Goal: Task Accomplishment & Management: Complete application form

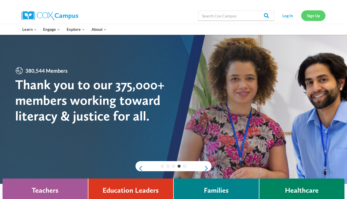
click at [313, 15] on link "Sign Up" at bounding box center [313, 15] width 24 height 10
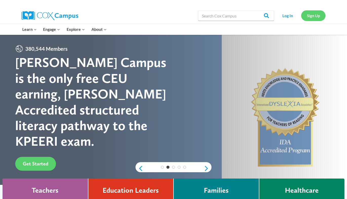
click at [317, 16] on link "Sign Up" at bounding box center [313, 15] width 24 height 10
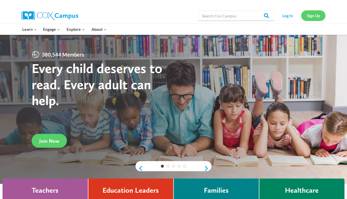
click at [316, 16] on link "Sign Up" at bounding box center [313, 15] width 24 height 10
